Goal: Information Seeking & Learning: Learn about a topic

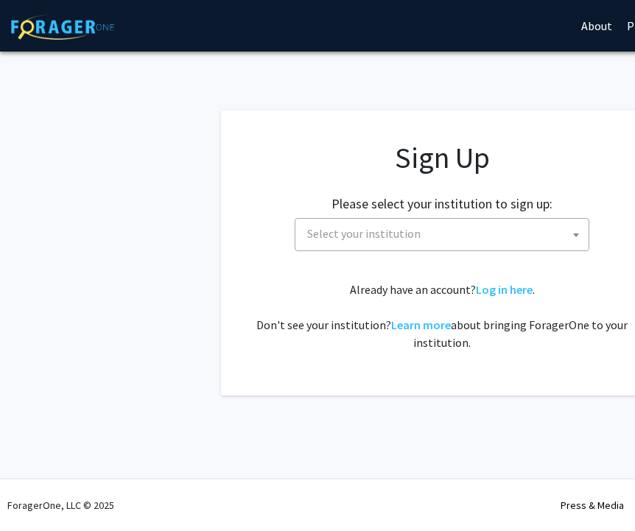
click at [419, 239] on span "Select your institution" at bounding box center [444, 234] width 287 height 30
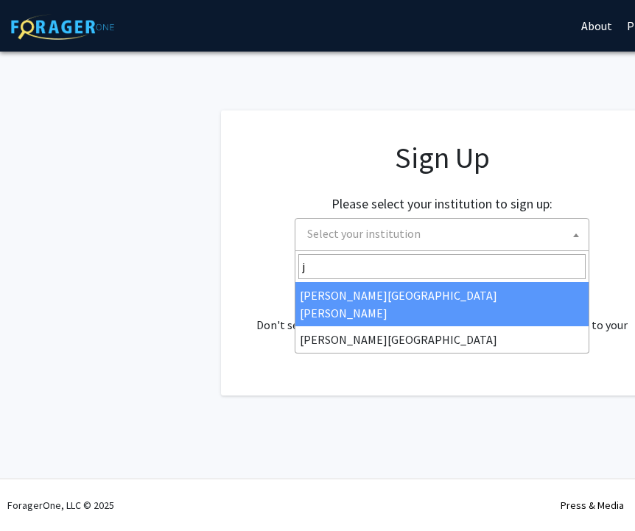
type input "j"
select select "1"
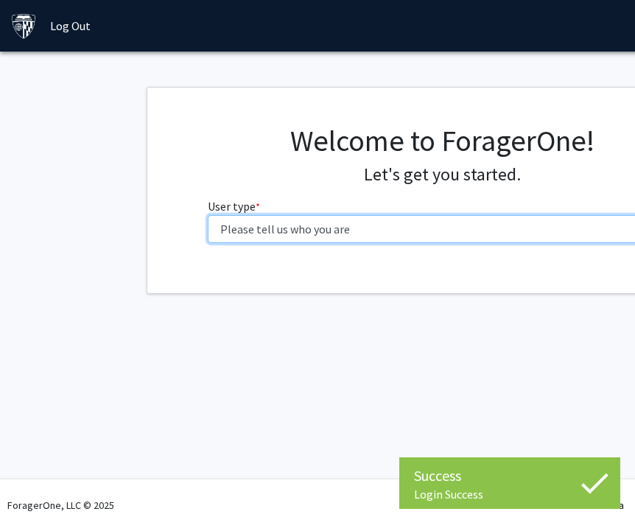
click at [391, 227] on select "Please tell us who you are Undergraduate Student Master's Student Doctoral Cand…" at bounding box center [442, 229] width 469 height 28
select select "2: masters"
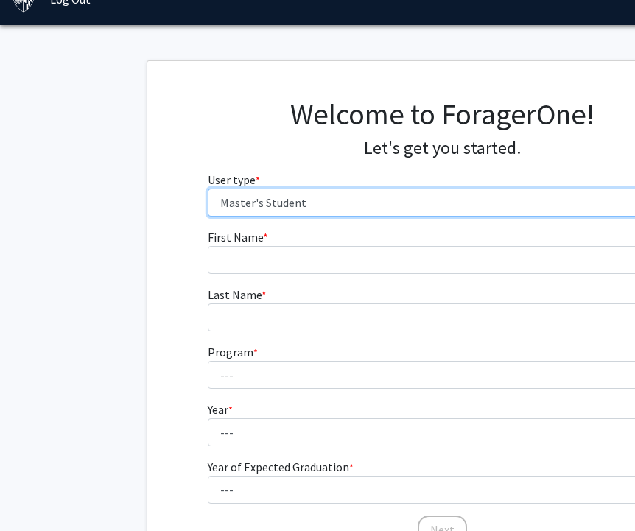
scroll to position [38, 0]
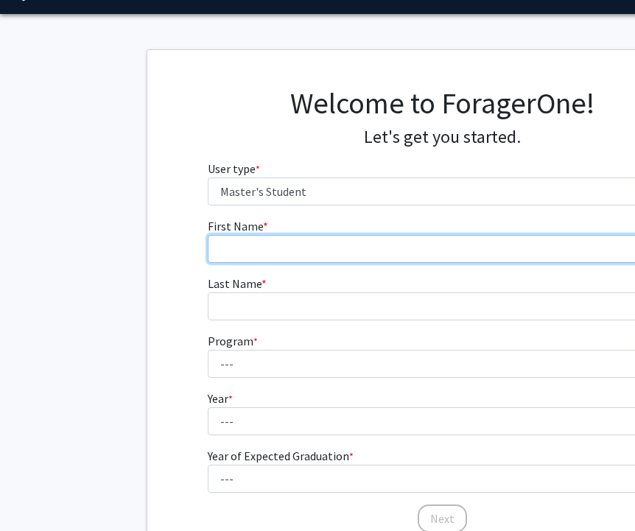
click at [392, 249] on input "First Name * required" at bounding box center [442, 249] width 469 height 28
type input "[PERSON_NAME]"
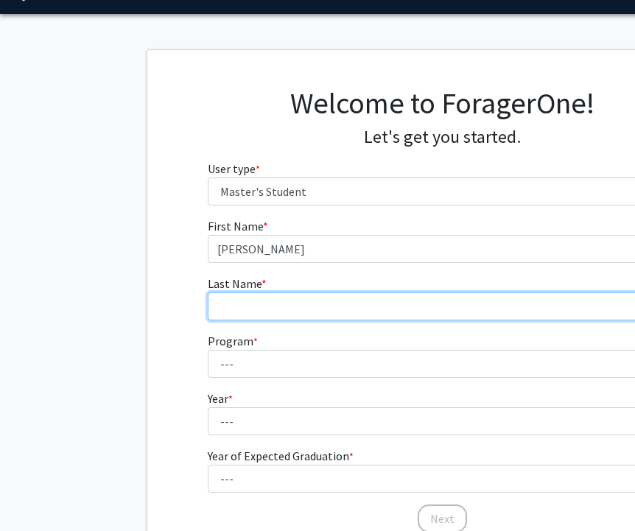
type input "Pearl"
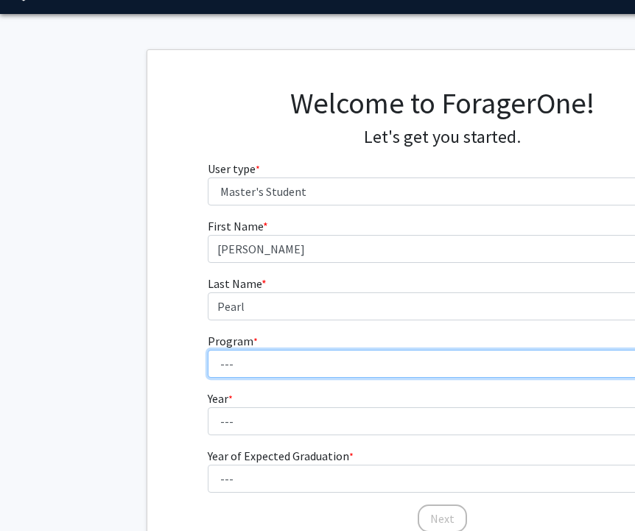
click at [393, 373] on select "--- Anatomy Education Applied and Computational Mathematics Applied Biomedical …" at bounding box center [442, 364] width 469 height 28
select select "112: 111"
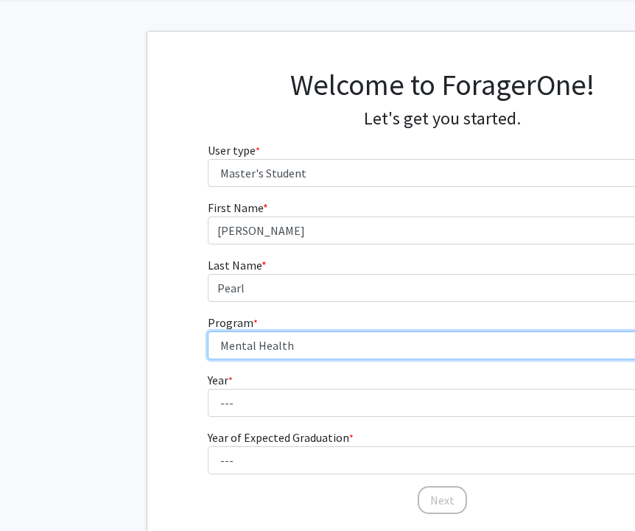
scroll to position [60, 0]
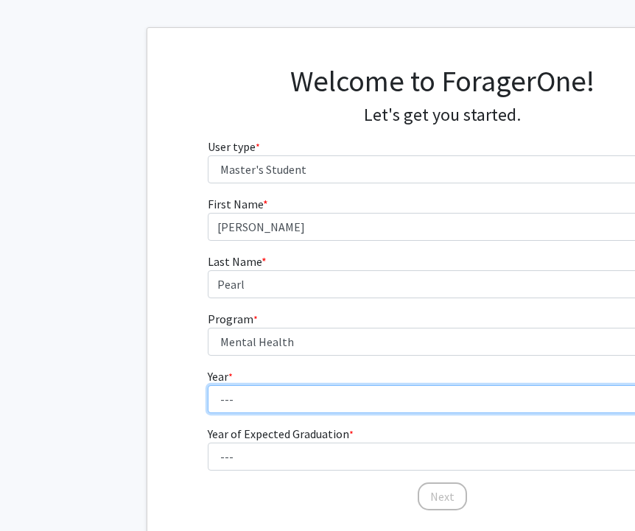
click at [368, 410] on select "--- First Year Second Year" at bounding box center [442, 399] width 469 height 28
select select "1: first_year"
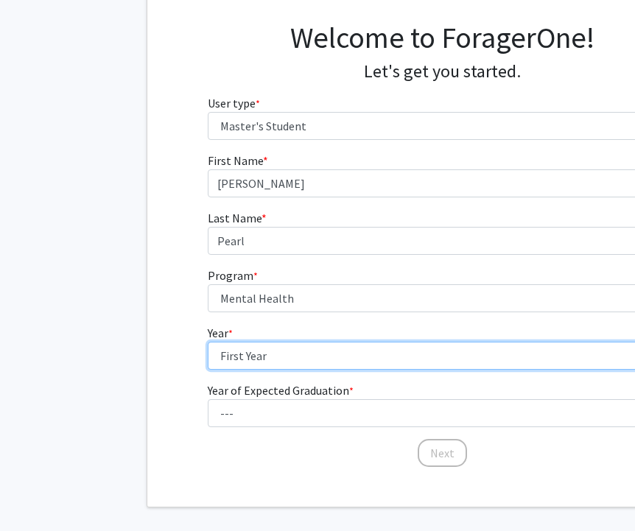
scroll to position [150, 0]
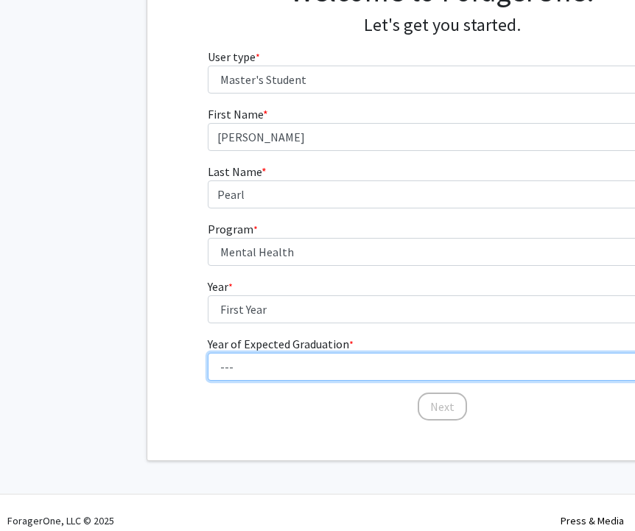
click at [333, 369] on select "--- 2025 2026 2027 2028 2029 2030 2031 2032 2033 2034" at bounding box center [442, 367] width 469 height 28
click at [318, 368] on select "--- 2025 2026 2027 2028 2029 2030 2031 2032 2033 2034" at bounding box center [442, 367] width 469 height 28
select select "4: 2028"
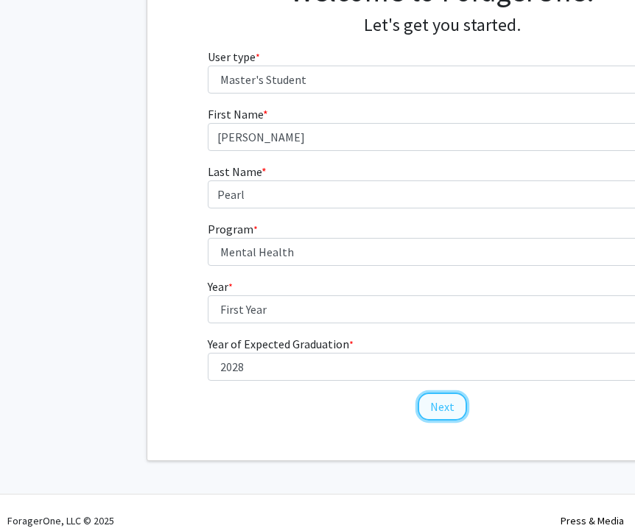
click at [433, 406] on button "Next" at bounding box center [442, 407] width 49 height 28
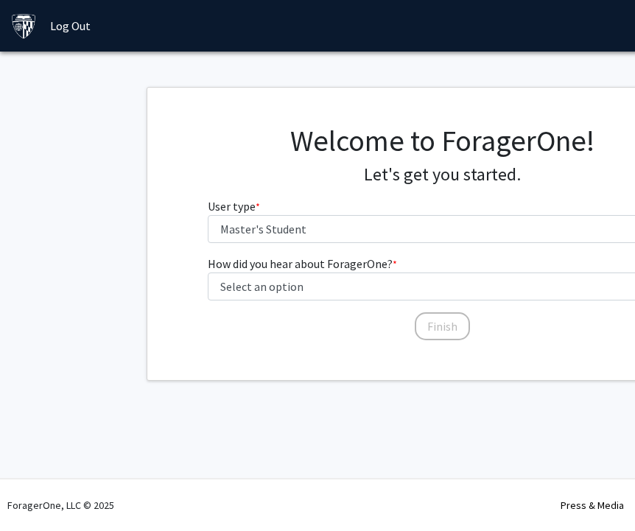
scroll to position [0, 0]
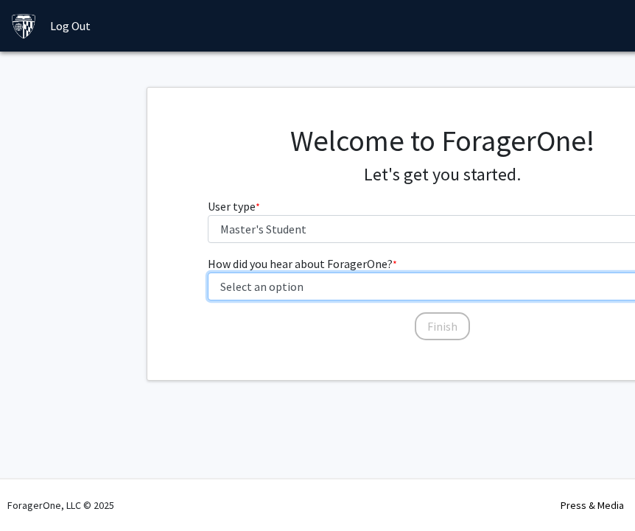
click at [406, 288] on select "Select an option Peer/student recommendation Faculty/staff recommendation Unive…" at bounding box center [442, 287] width 469 height 28
select select "2: faculty_recommendation"
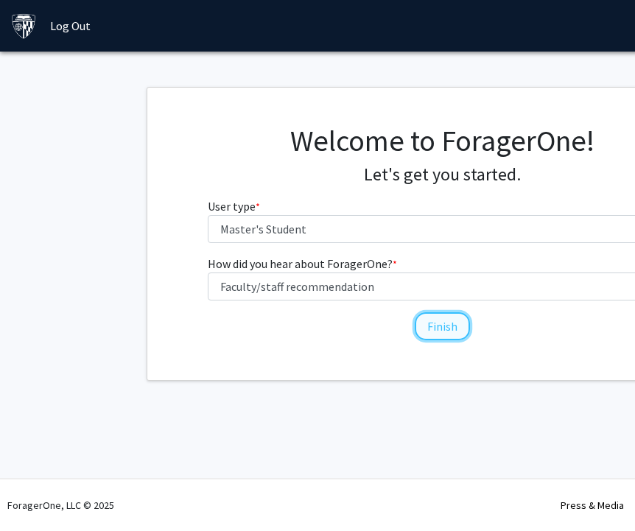
click at [428, 322] on button "Finish" at bounding box center [442, 326] width 55 height 28
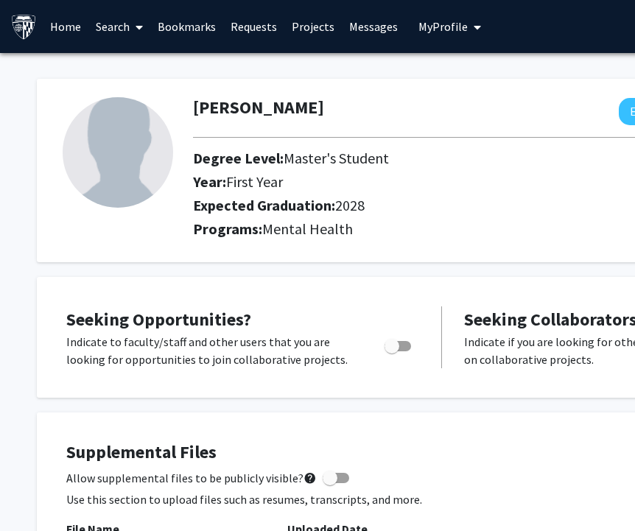
click at [309, 26] on link "Projects" at bounding box center [312, 27] width 57 height 52
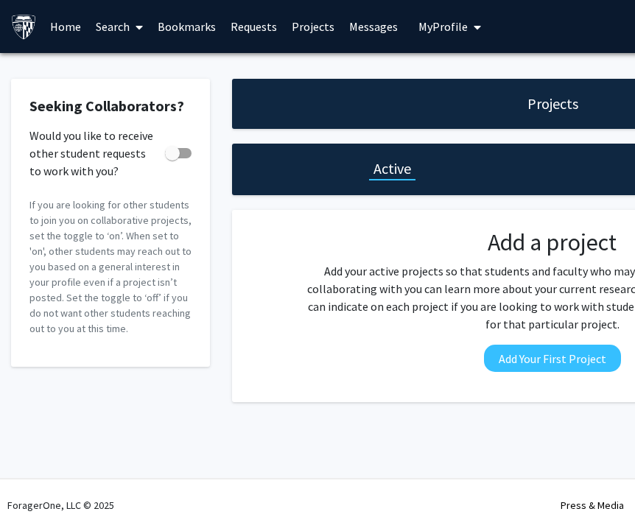
click at [250, 19] on link "Requests" at bounding box center [253, 27] width 61 height 52
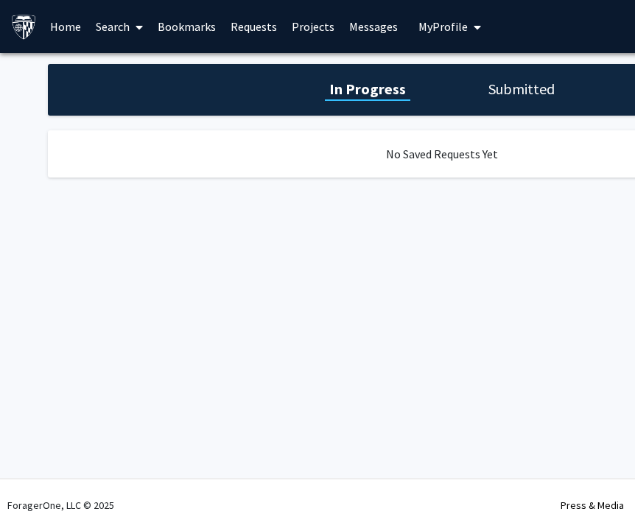
click at [117, 21] on link "Search" at bounding box center [119, 27] width 62 height 52
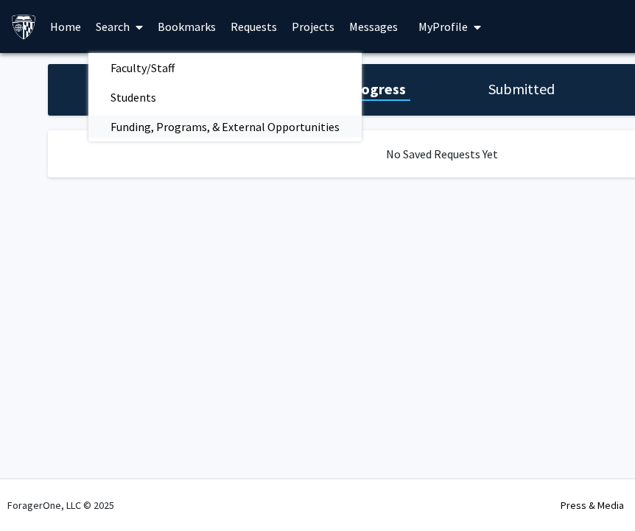
click at [151, 116] on span "Funding, Programs, & External Opportunities" at bounding box center [224, 126] width 273 height 29
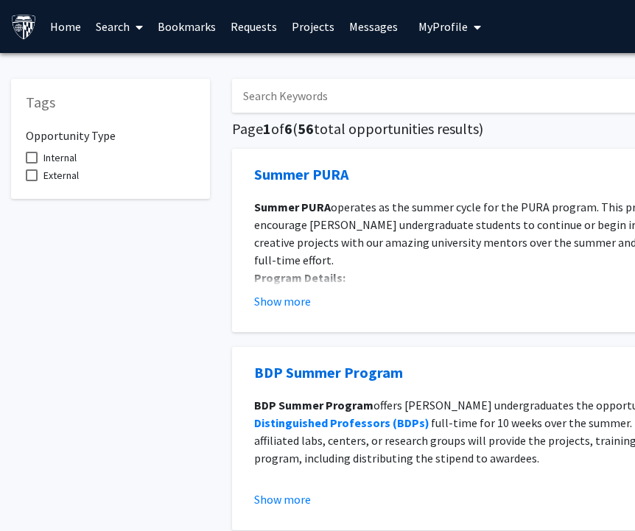
click at [124, 32] on link "Search" at bounding box center [119, 27] width 62 height 52
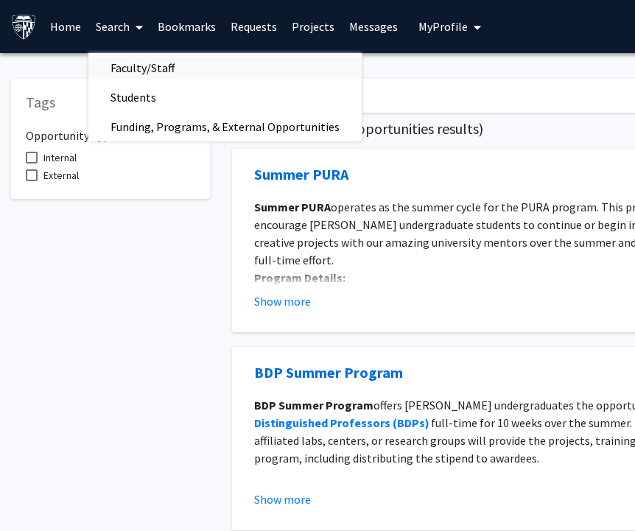
click at [127, 62] on span "Faculty/Staff" at bounding box center [142, 67] width 108 height 29
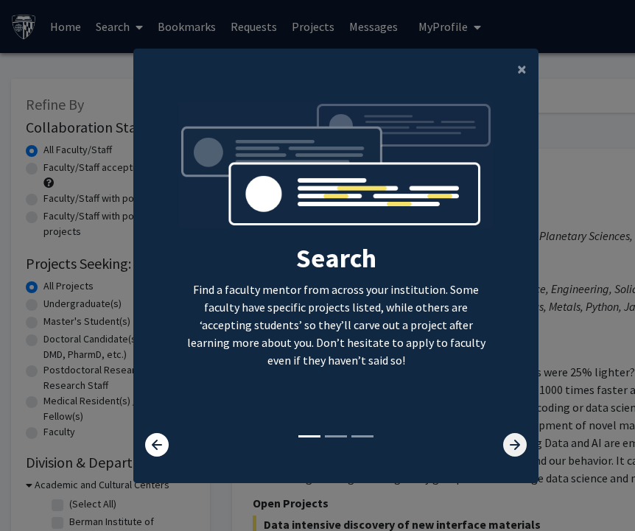
click at [516, 444] on icon at bounding box center [515, 445] width 24 height 24
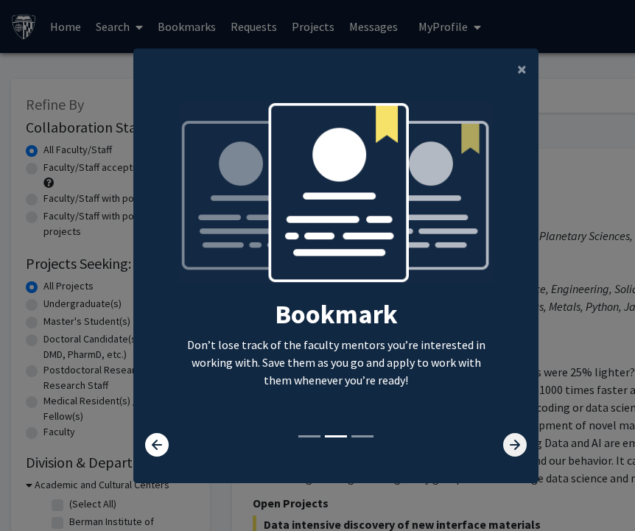
click at [516, 444] on icon at bounding box center [515, 445] width 24 height 24
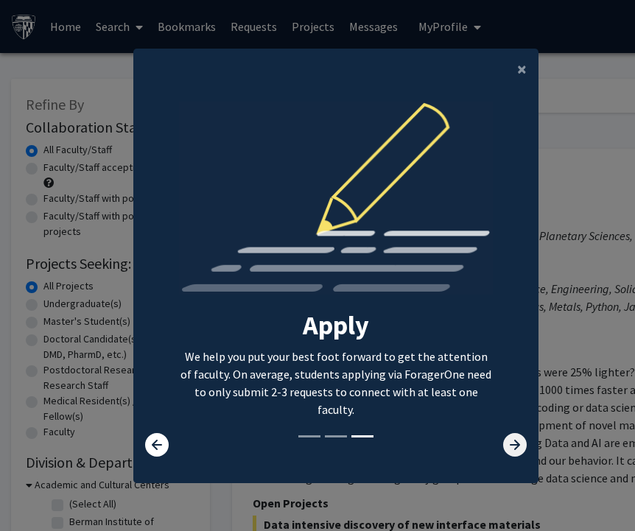
click at [516, 444] on icon at bounding box center [515, 445] width 24 height 24
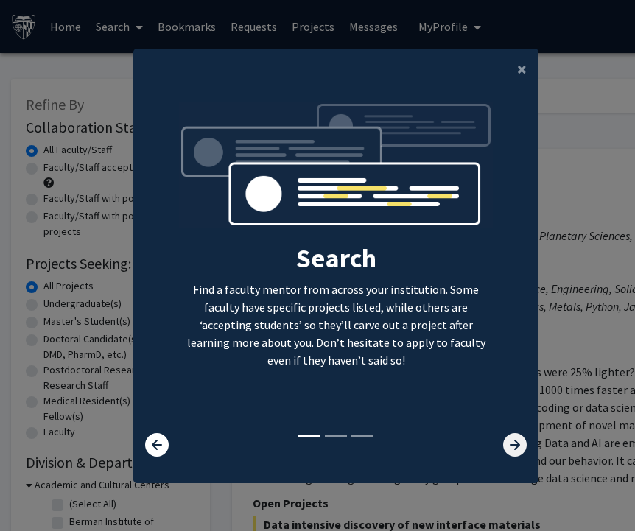
click at [516, 444] on icon at bounding box center [515, 445] width 24 height 24
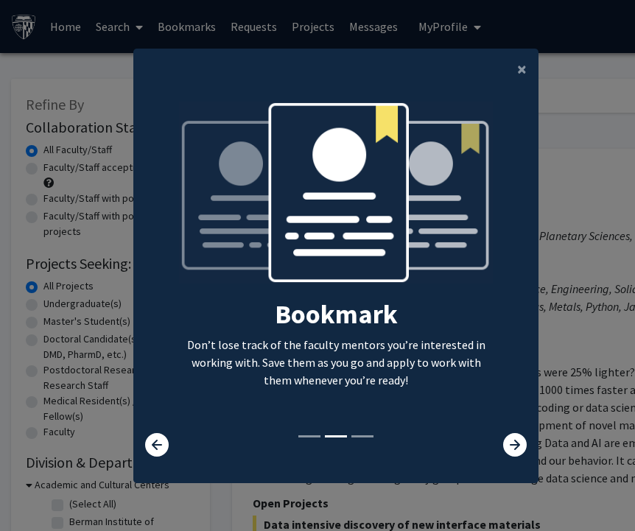
click at [584, 406] on modal-container "× Search Find a faculty mentor from across your institution. Some faculty have …" at bounding box center [317, 265] width 635 height 531
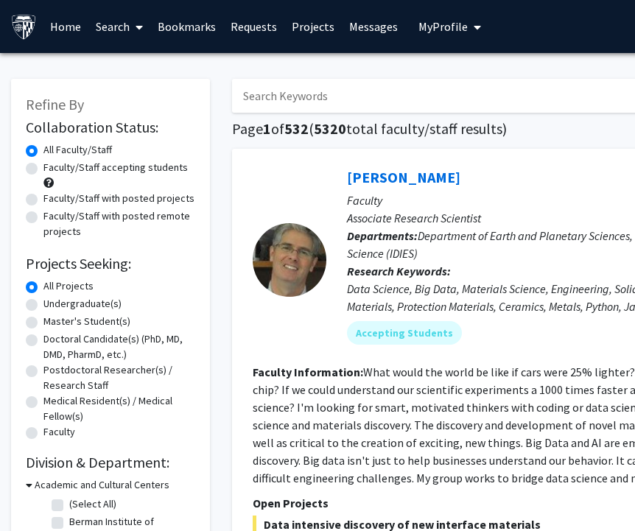
click at [84, 170] on label "Faculty/Staff accepting students" at bounding box center [115, 167] width 144 height 15
click at [53, 169] on input "Faculty/Staff accepting students" at bounding box center [48, 165] width 10 height 10
radio input "true"
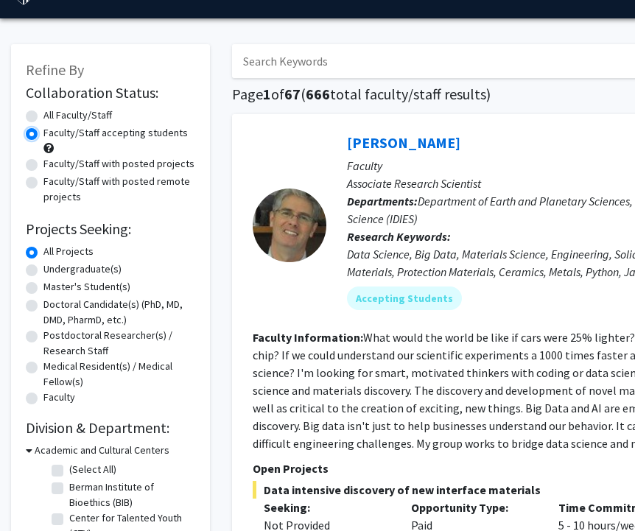
scroll to position [44, 0]
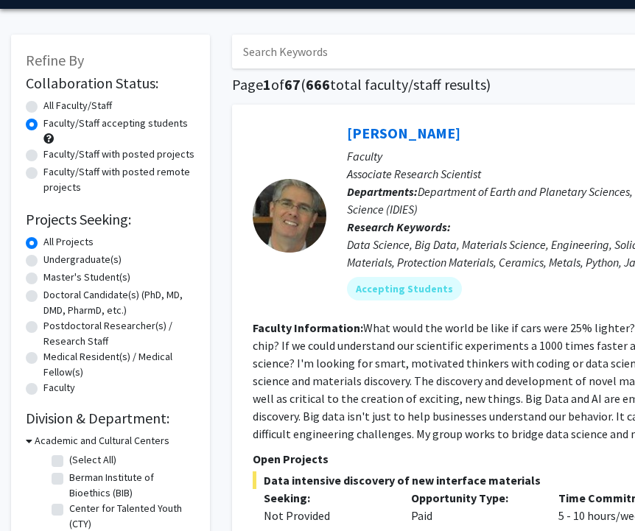
click at [97, 279] on label "Master's Student(s)" at bounding box center [86, 277] width 87 height 15
click at [53, 279] on input "Master's Student(s)" at bounding box center [48, 275] width 10 height 10
radio input "true"
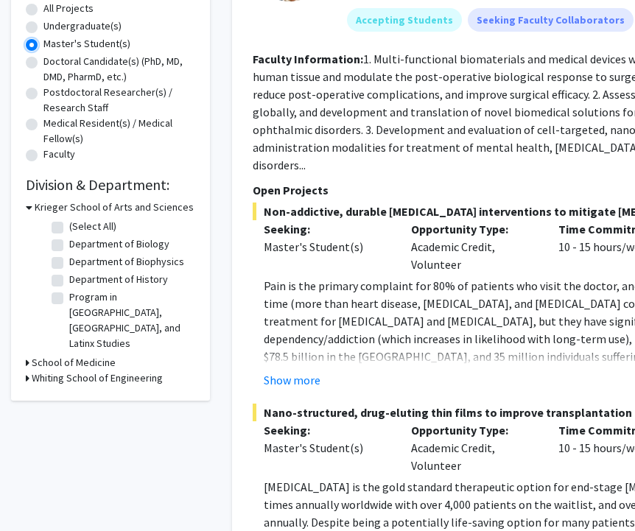
scroll to position [282, 0]
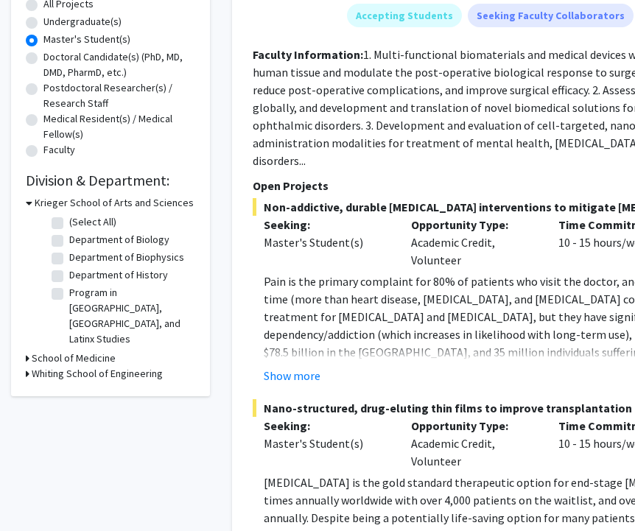
click at [25, 340] on div "Refine By Collaboration Status: Collaboration Status All Faculty/Staff Collabor…" at bounding box center [110, 97] width 199 height 600
click at [26, 351] on icon at bounding box center [28, 358] width 4 height 15
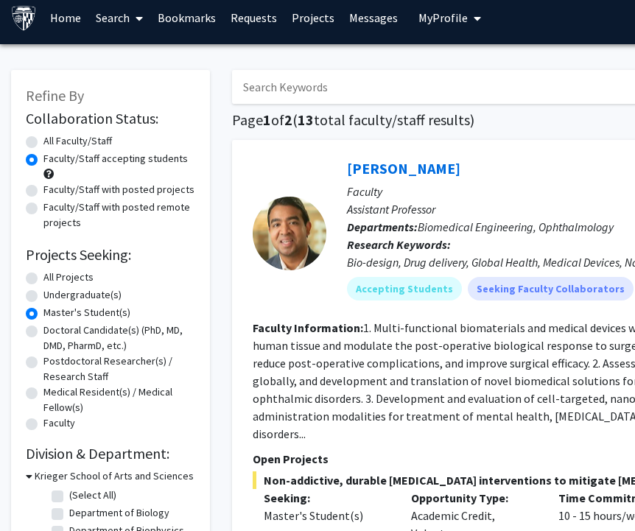
scroll to position [0, 0]
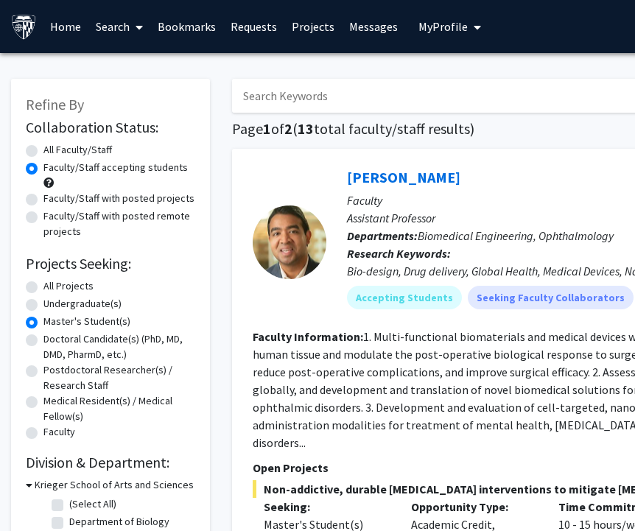
click at [424, 26] on span "My Profile" at bounding box center [443, 26] width 49 height 15
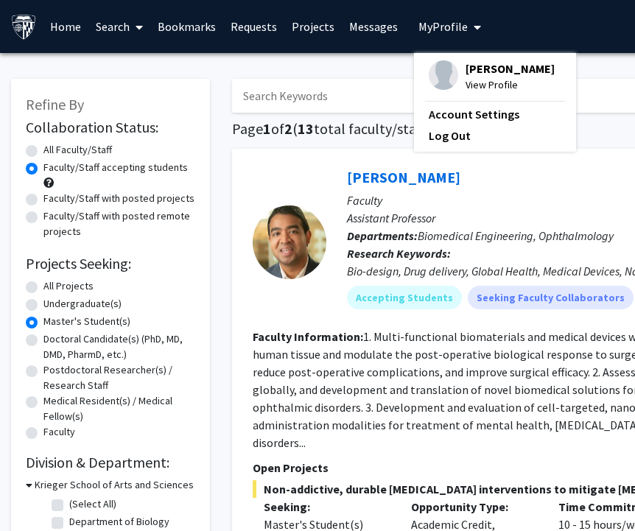
click at [480, 62] on span "[PERSON_NAME]" at bounding box center [510, 68] width 89 height 16
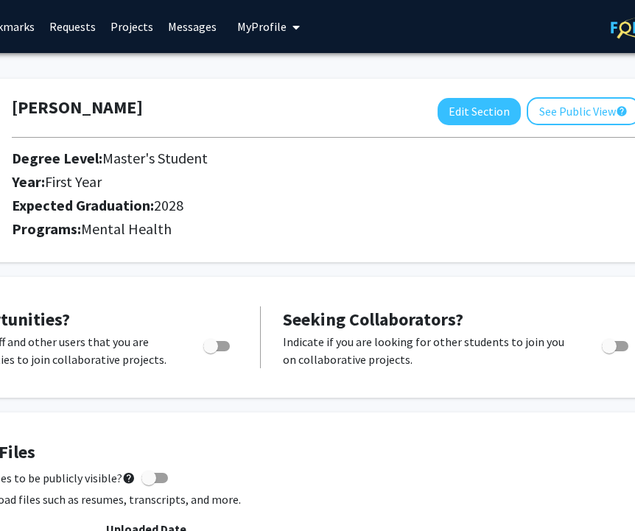
scroll to position [0, 184]
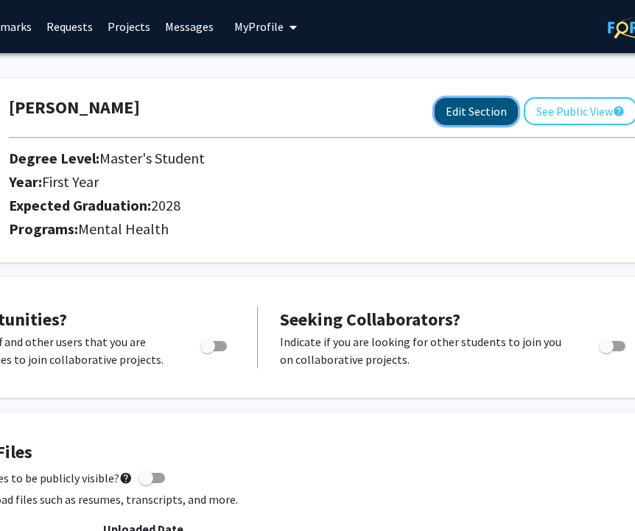
click at [463, 109] on button "Edit Section" at bounding box center [476, 111] width 83 height 27
select select "first_year"
select select "2028"
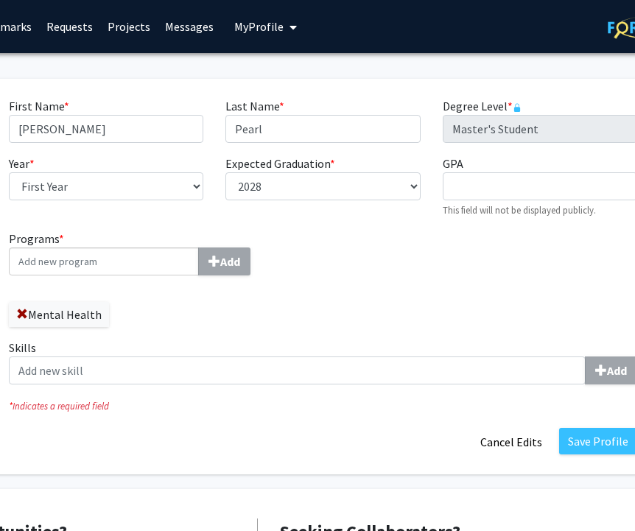
click at [129, 256] on input "Programs * Add" at bounding box center [104, 262] width 190 height 28
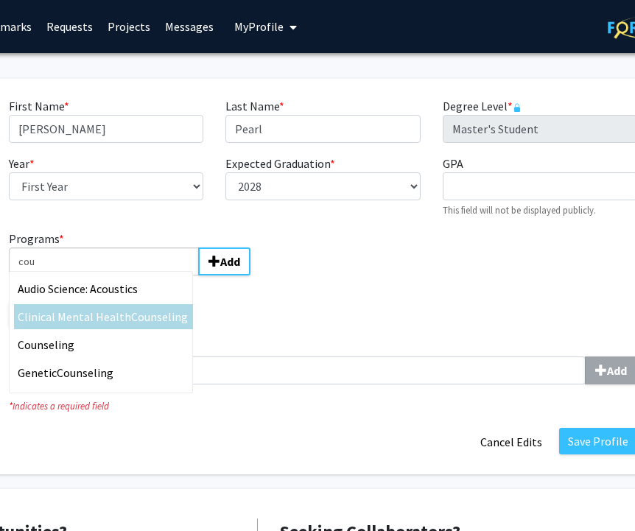
type input "cou"
click at [102, 320] on span "Clinical Mental Health" at bounding box center [74, 317] width 113 height 15
click at [102, 276] on input "cou" at bounding box center [104, 262] width 190 height 28
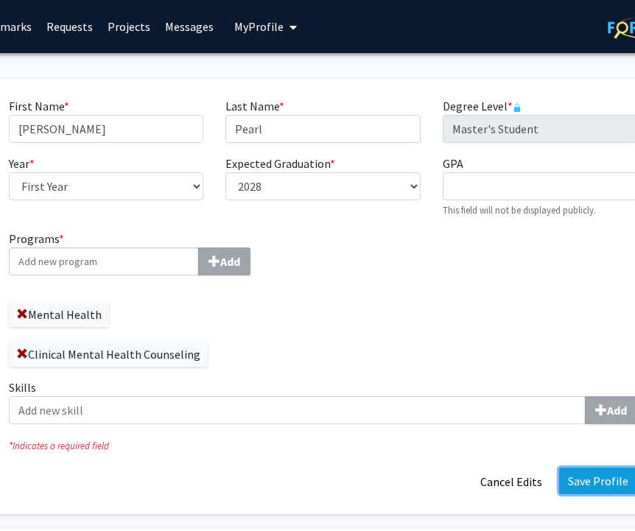
click at [601, 468] on button "Save Profile" at bounding box center [598, 481] width 78 height 27
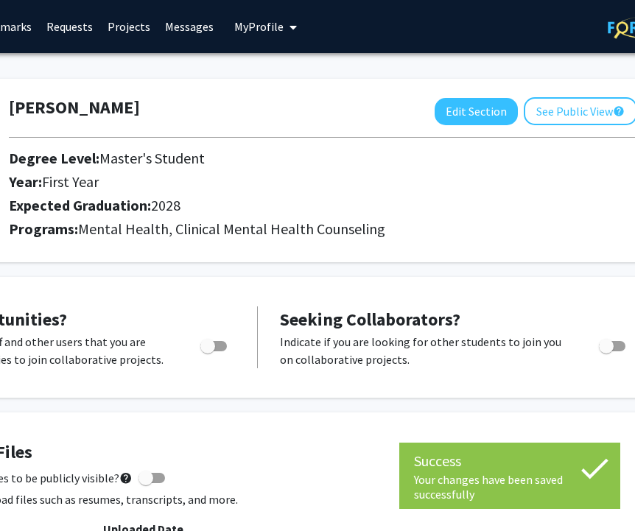
click at [134, 30] on link "Projects" at bounding box center [128, 27] width 57 height 52
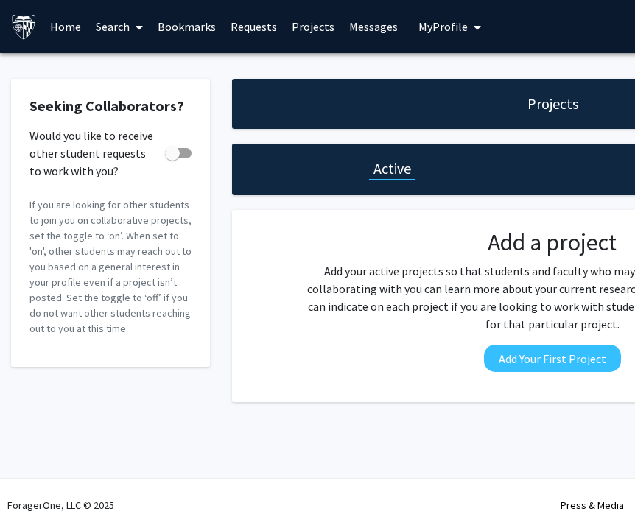
click at [109, 27] on link "Search" at bounding box center [119, 27] width 62 height 52
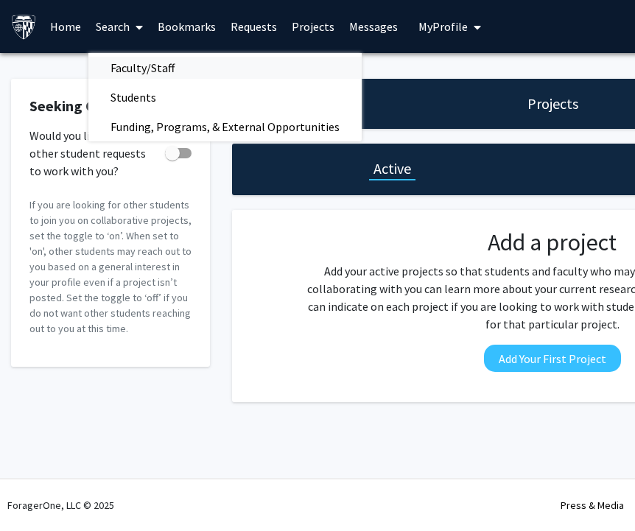
click at [130, 71] on span "Faculty/Staff" at bounding box center [142, 67] width 108 height 29
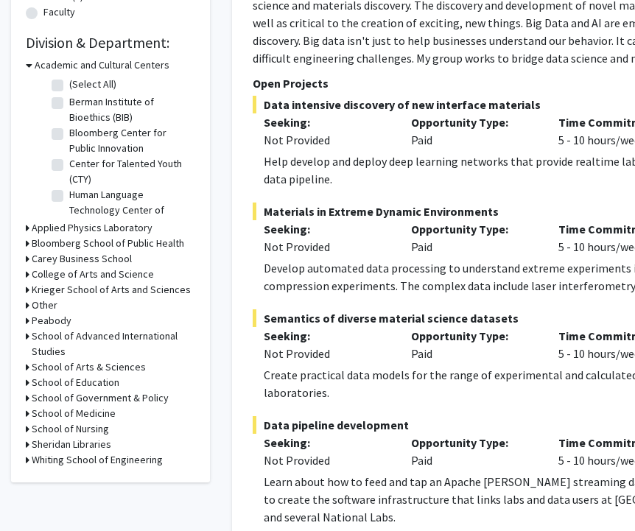
scroll to position [433, 0]
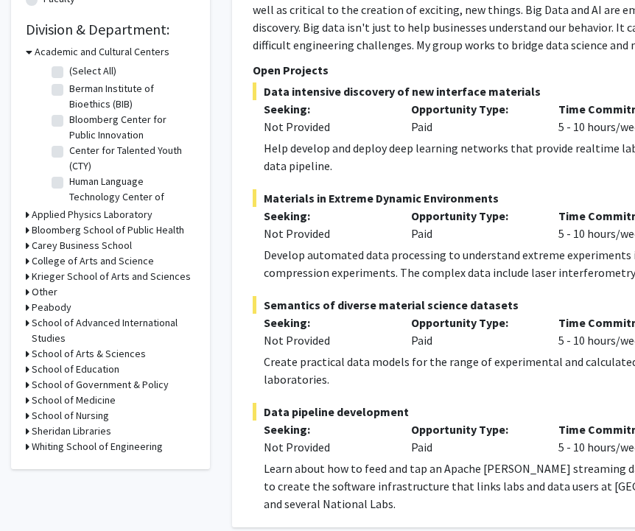
click at [27, 307] on icon at bounding box center [28, 307] width 4 height 15
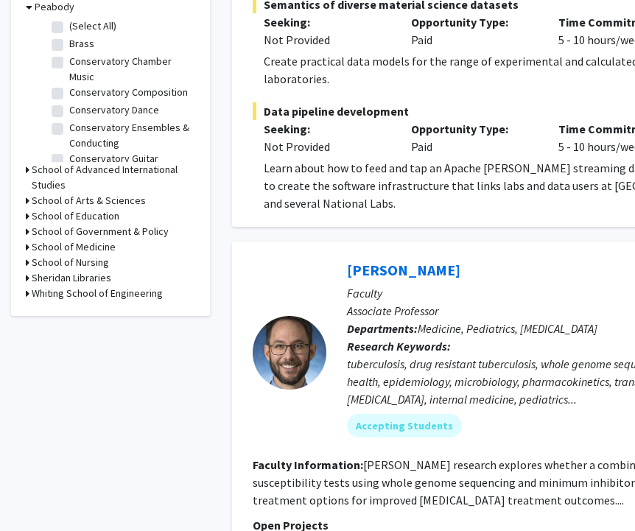
scroll to position [732, 0]
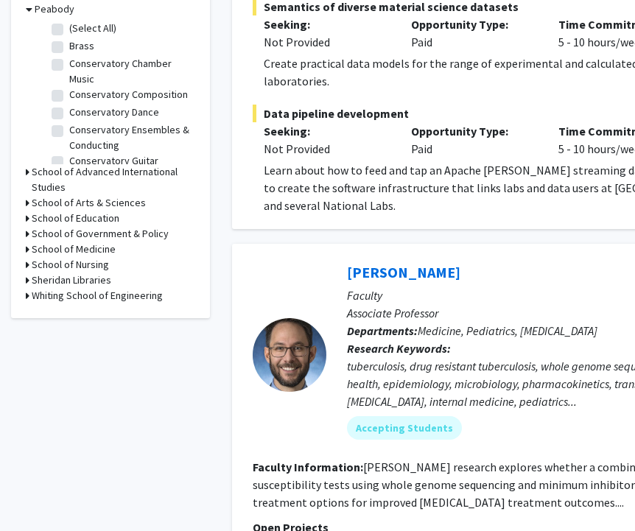
click at [32, 218] on h3 "School of Education" at bounding box center [76, 218] width 88 height 15
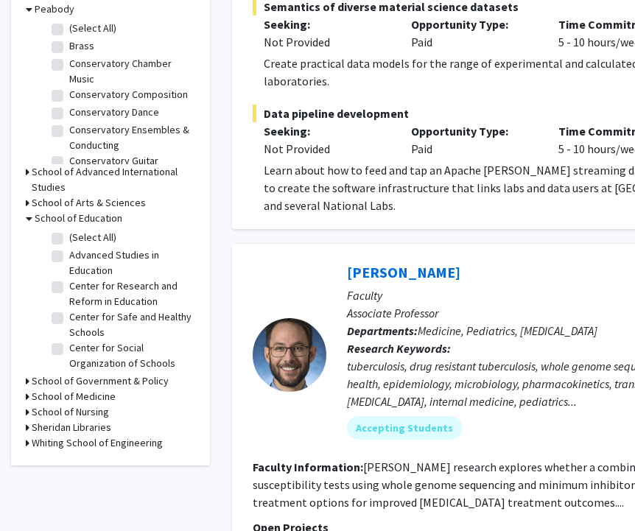
click at [69, 318] on label "Center for Safe and Healthy Schools" at bounding box center [130, 325] width 122 height 31
click at [69, 318] on input "Center for Safe and Healthy Schools" at bounding box center [74, 315] width 10 height 10
checkbox input "true"
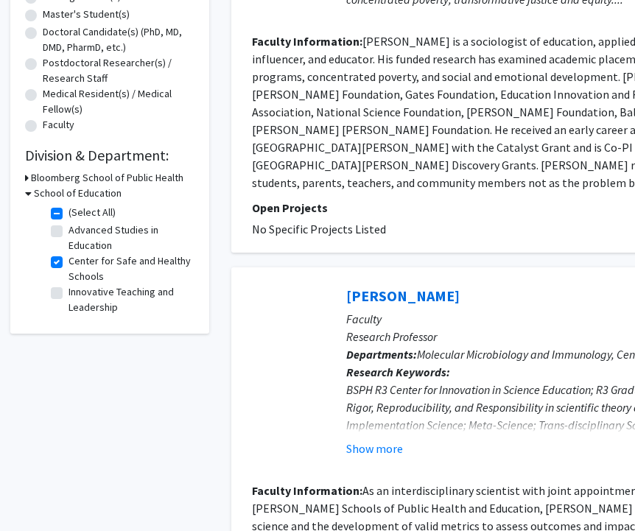
scroll to position [309, 1]
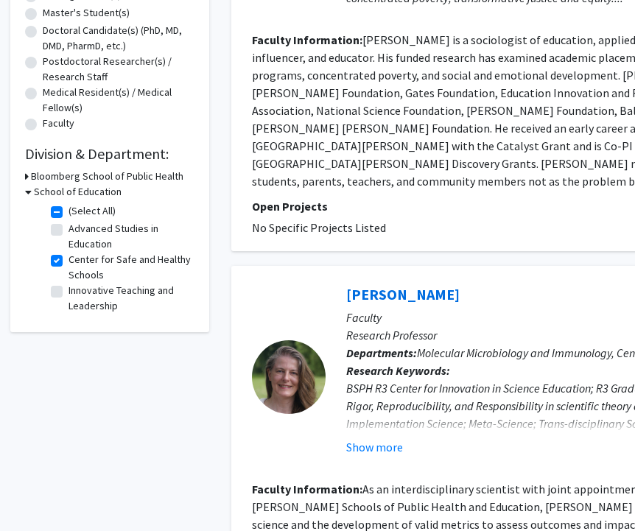
click at [26, 178] on icon at bounding box center [27, 176] width 4 height 15
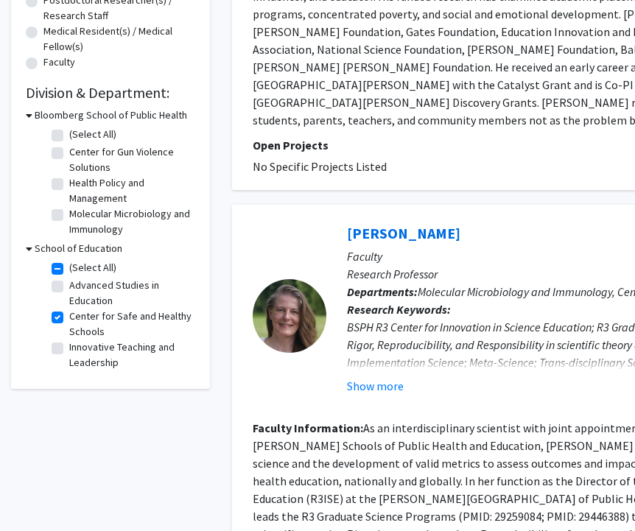
scroll to position [376, 0]
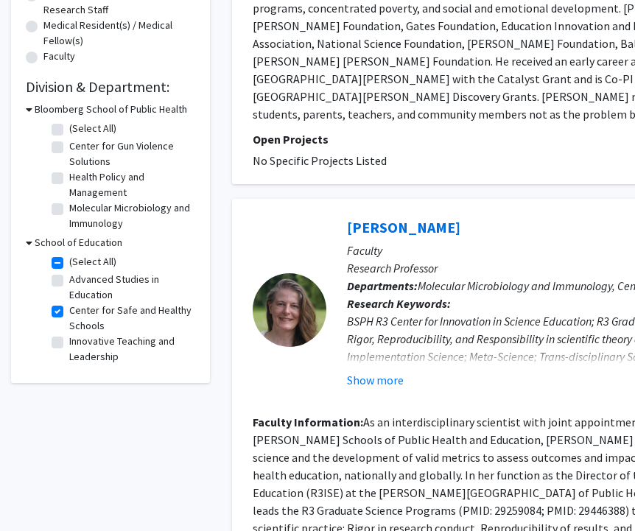
click at [96, 178] on label "Health Policy and Management" at bounding box center [130, 184] width 122 height 31
click at [79, 178] on input "Health Policy and Management" at bounding box center [74, 174] width 10 height 10
checkbox input "true"
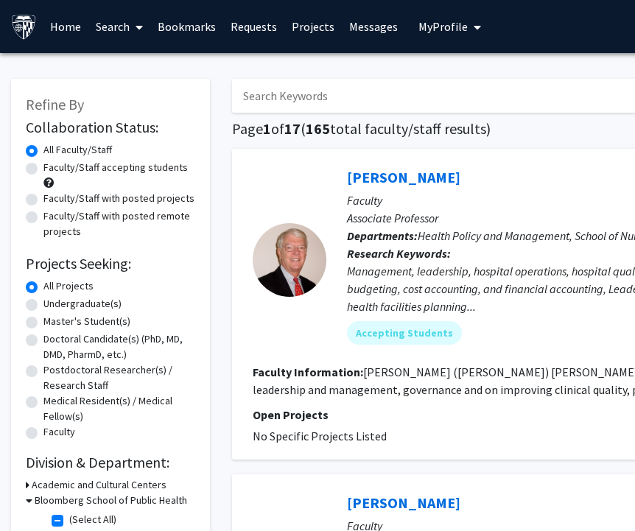
click at [80, 318] on label "Master's Student(s)" at bounding box center [86, 321] width 87 height 15
click at [53, 318] on input "Master's Student(s)" at bounding box center [48, 319] width 10 height 10
radio input "true"
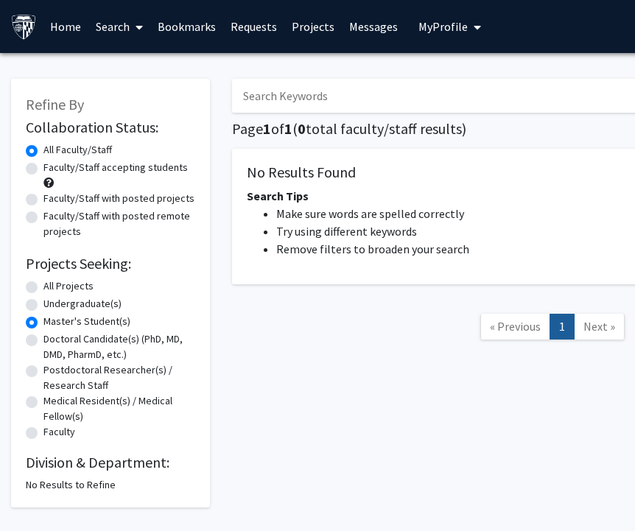
click at [129, 24] on link "Search" at bounding box center [119, 27] width 62 height 52
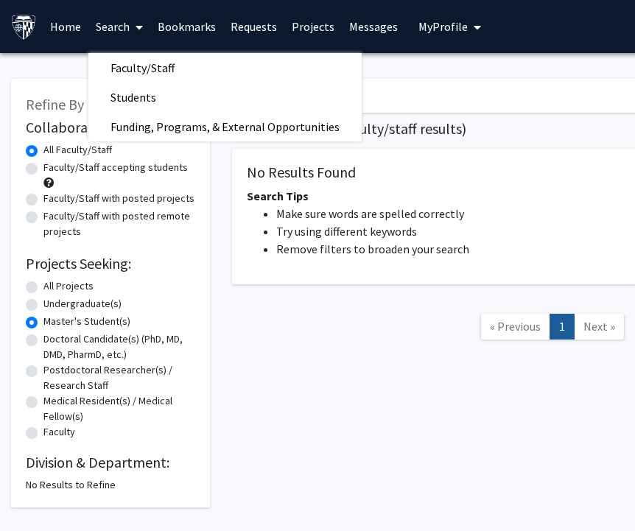
click at [67, 168] on label "Faculty/Staff accepting students" at bounding box center [115, 167] width 144 height 15
click at [53, 168] on input "Faculty/Staff accepting students" at bounding box center [48, 165] width 10 height 10
radio input "true"
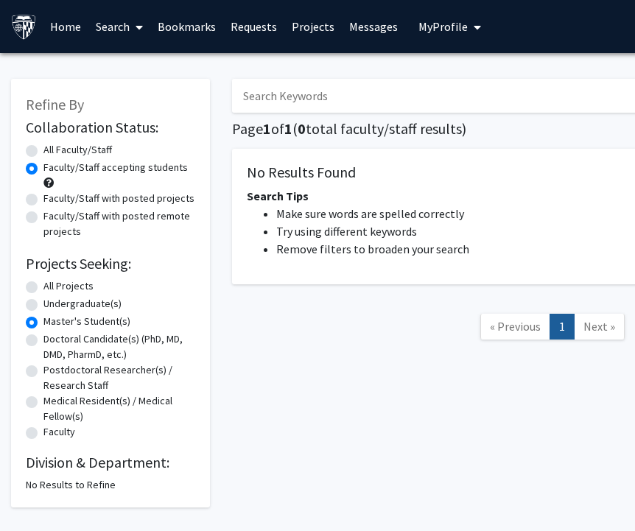
click at [123, 202] on label "Faculty/Staff with posted projects" at bounding box center [118, 198] width 151 height 15
click at [53, 200] on input "Faculty/Staff with posted projects" at bounding box center [48, 196] width 10 height 10
radio input "true"
click at [301, 22] on link "Projects" at bounding box center [312, 27] width 57 height 52
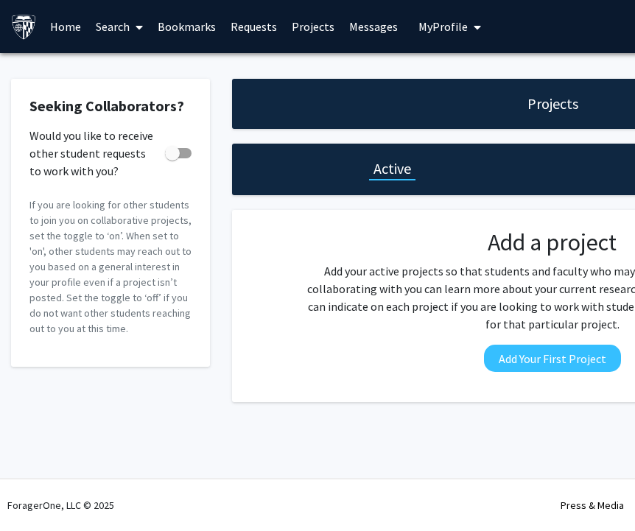
click at [49, 29] on link "Home" at bounding box center [66, 27] width 46 height 52
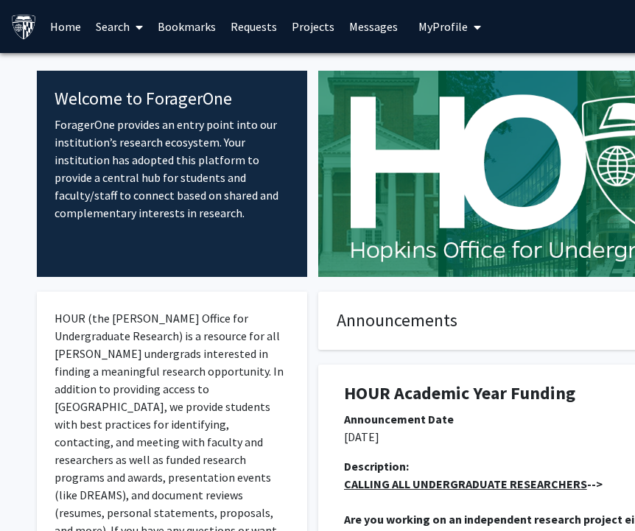
click at [139, 25] on icon at bounding box center [139, 27] width 7 height 12
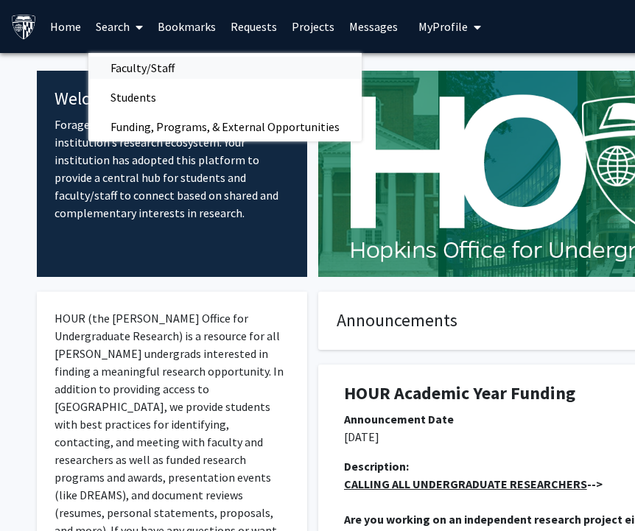
click at [173, 66] on span "Faculty/Staff" at bounding box center [142, 67] width 108 height 29
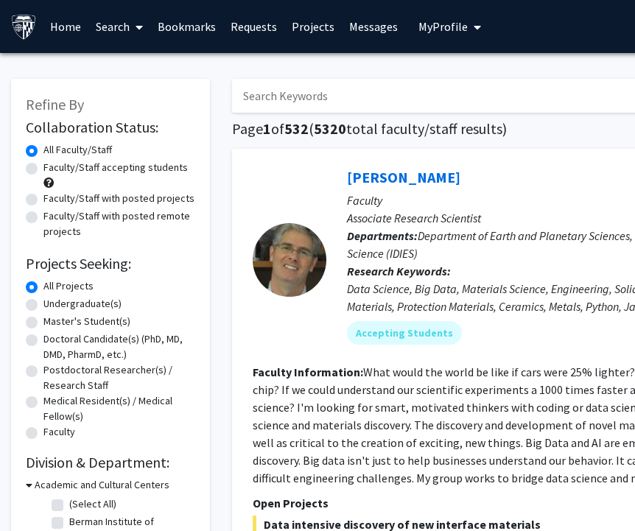
scroll to position [6, 0]
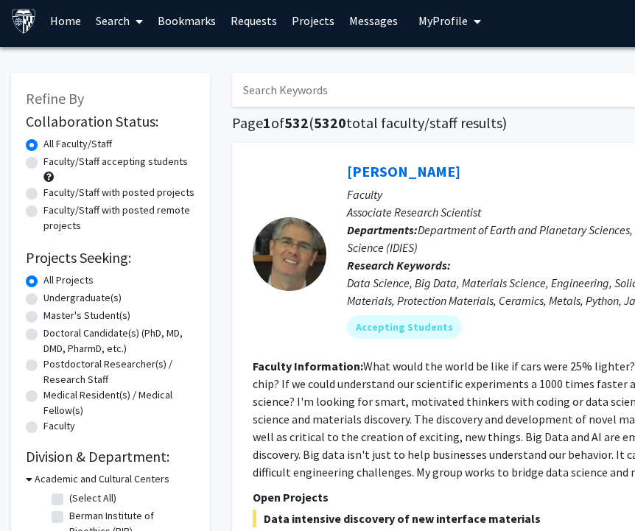
click at [282, 86] on input "Search Keywords" at bounding box center [521, 90] width 579 height 34
type input "p"
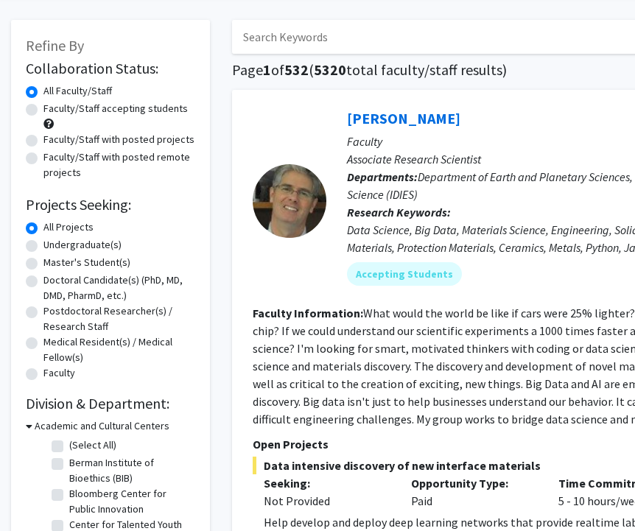
scroll to position [80, 0]
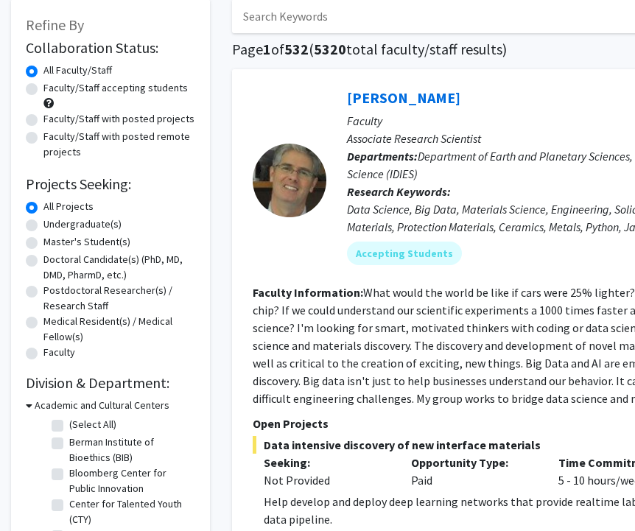
click at [55, 242] on label "Master's Student(s)" at bounding box center [86, 241] width 87 height 15
click at [53, 242] on input "Master's Student(s)" at bounding box center [48, 239] width 10 height 10
radio input "true"
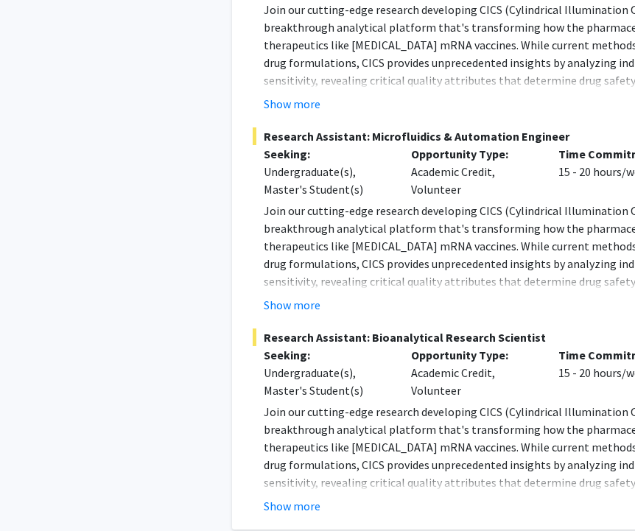
scroll to position [6886, 0]
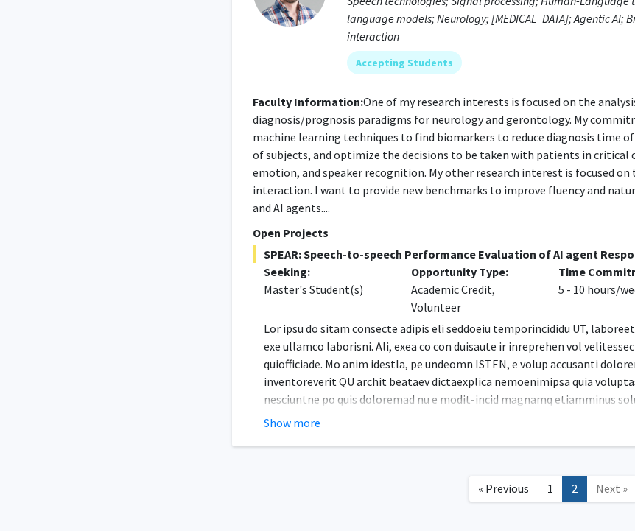
scroll to position [1503, 0]
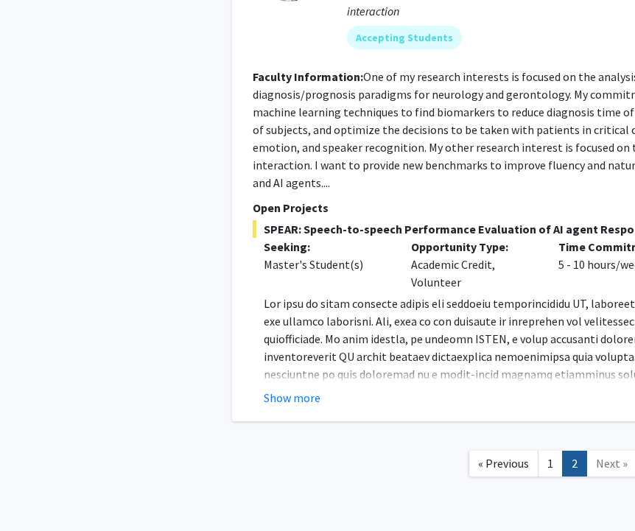
click at [604, 456] on span "Next »" at bounding box center [612, 463] width 32 height 15
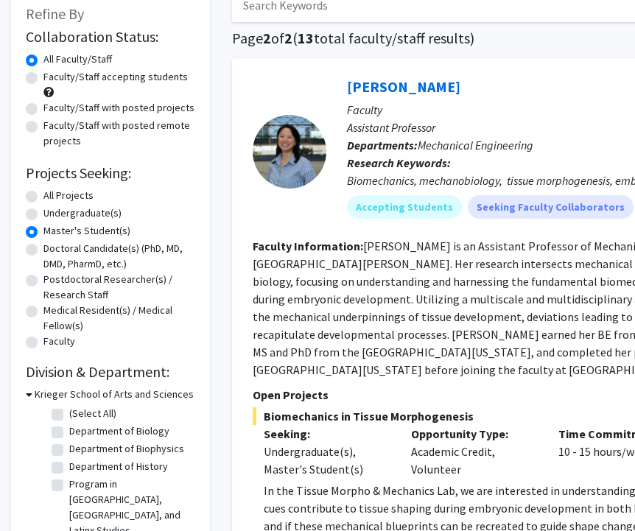
scroll to position [0, 0]
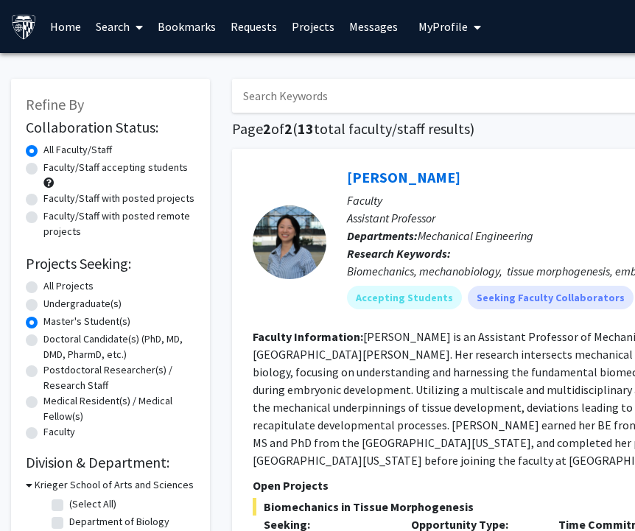
click at [83, 167] on label "Faculty/Staff accepting students" at bounding box center [115, 167] width 144 height 15
click at [53, 167] on input "Faculty/Staff accepting students" at bounding box center [48, 165] width 10 height 10
radio input "true"
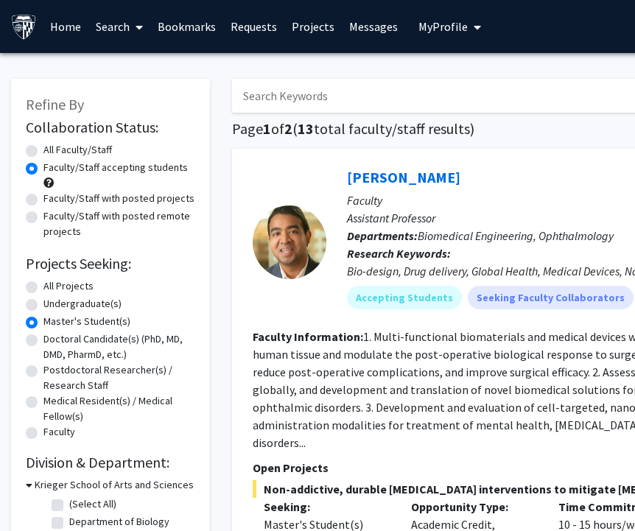
click at [312, 23] on link "Projects" at bounding box center [312, 27] width 57 height 52
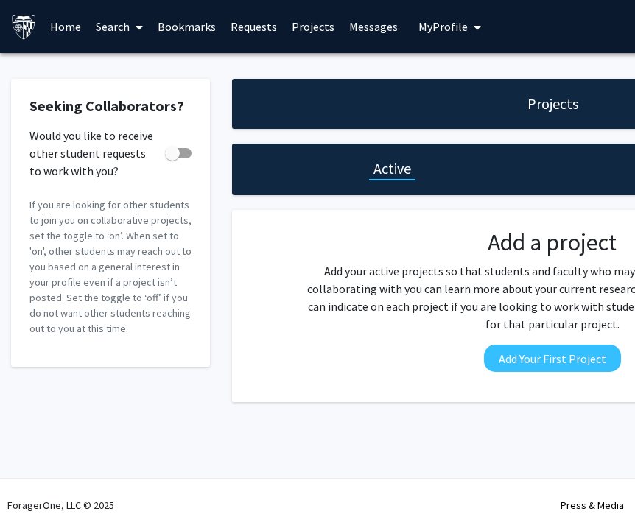
click at [237, 29] on link "Requests" at bounding box center [253, 27] width 61 height 52
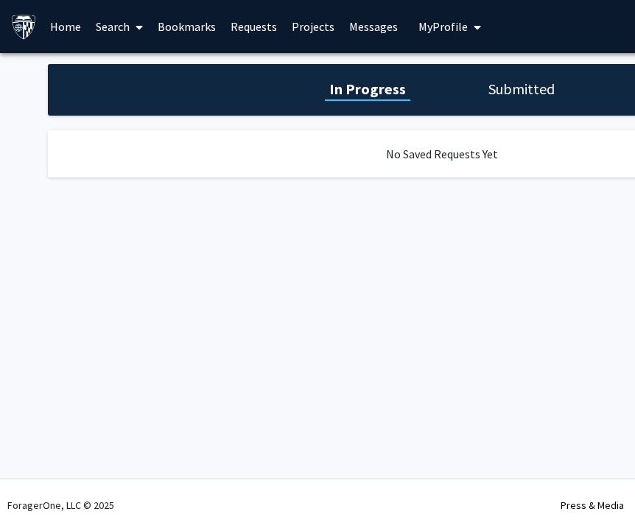
click at [169, 32] on link "Bookmarks" at bounding box center [186, 27] width 73 height 52
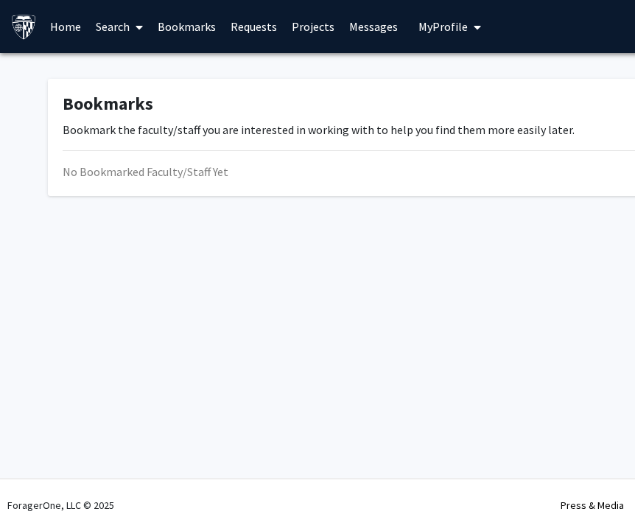
click at [136, 33] on span at bounding box center [136, 27] width 13 height 52
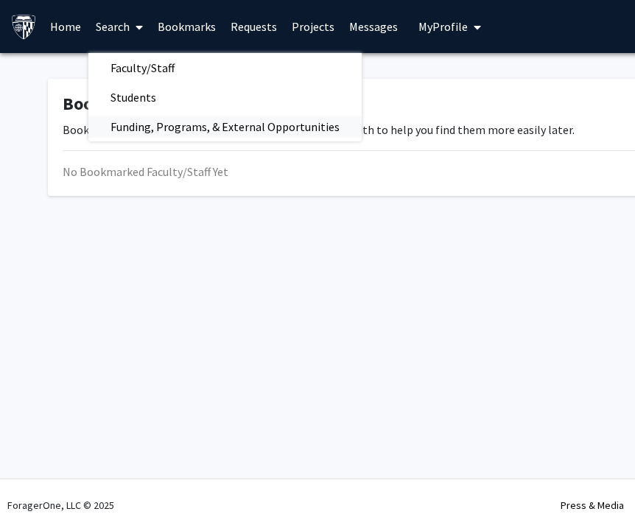
click at [158, 116] on span "Funding, Programs, & External Opportunities" at bounding box center [224, 126] width 273 height 29
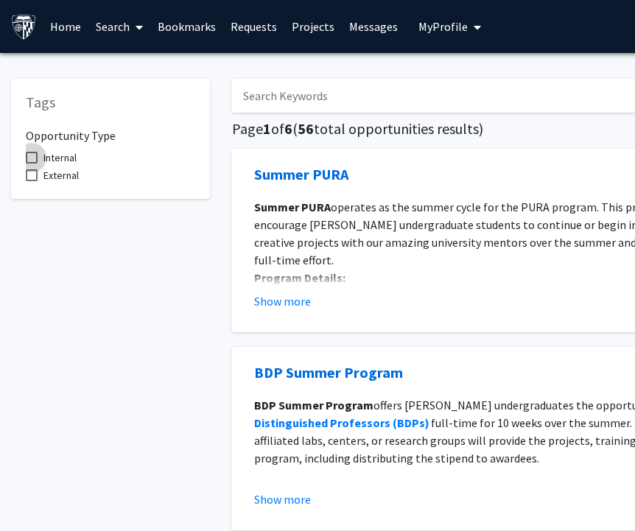
click at [65, 160] on span "Internal" at bounding box center [59, 158] width 33 height 18
click at [32, 164] on input "Internal" at bounding box center [31, 164] width 1 height 1
checkbox input "true"
click at [65, 174] on span "External" at bounding box center [60, 176] width 35 height 18
click at [32, 181] on input "External" at bounding box center [31, 181] width 1 height 1
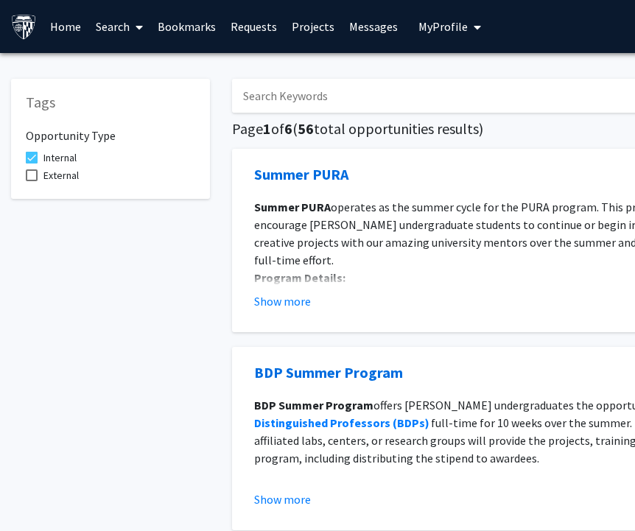
checkbox input "true"
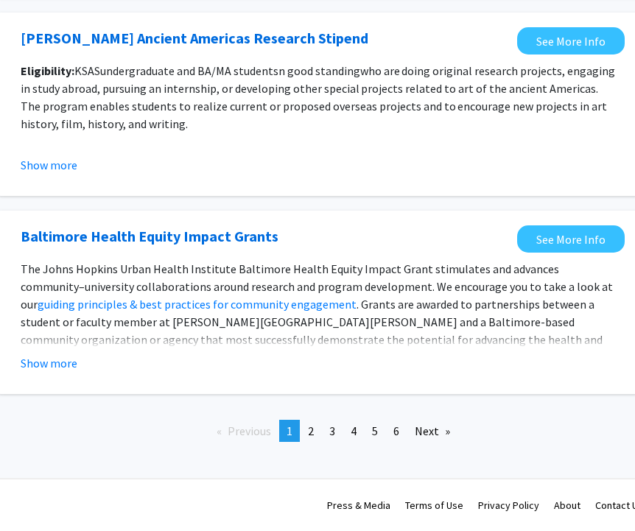
scroll to position [1680, 249]
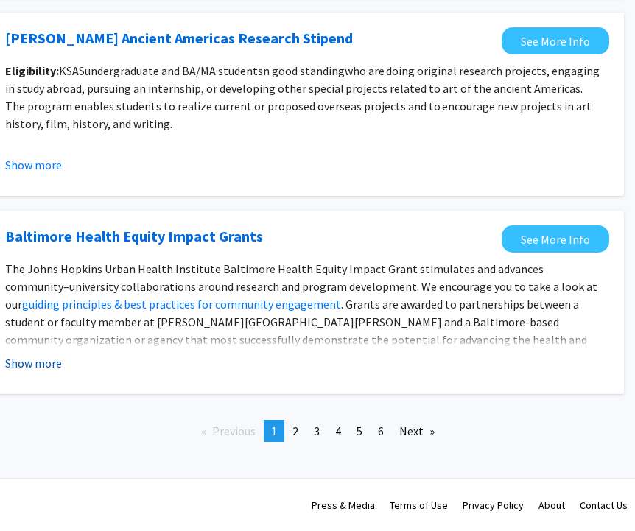
click at [48, 363] on button "Show more" at bounding box center [33, 363] width 57 height 18
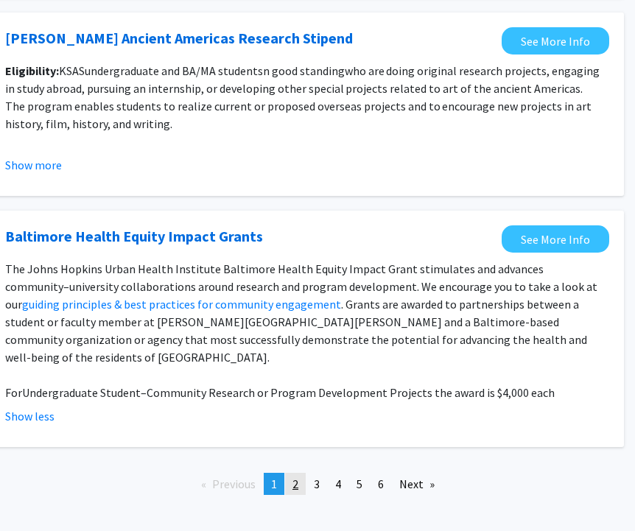
click at [292, 473] on link "page 2" at bounding box center [295, 484] width 21 height 22
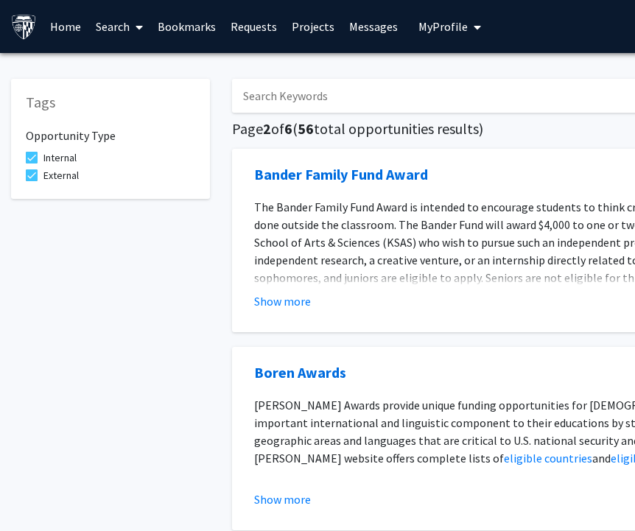
click at [120, 24] on link "Search" at bounding box center [119, 27] width 62 height 52
